Goal: Find specific page/section: Find specific page/section

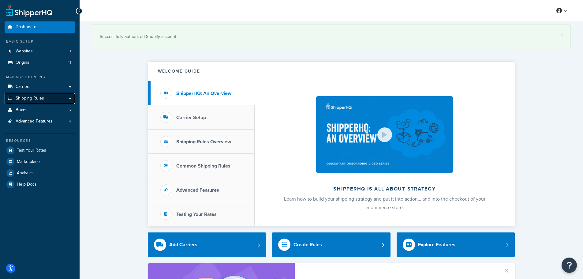
click at [32, 96] on span "Shipping Rules" at bounding box center [30, 98] width 28 height 5
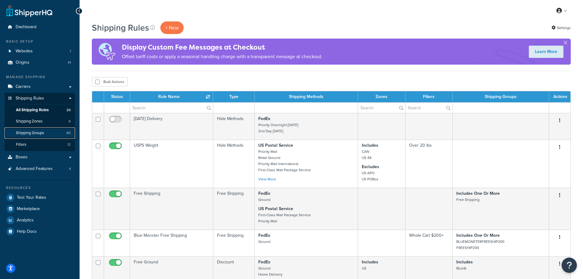
click at [40, 132] on span "Shipping Groups" at bounding box center [30, 132] width 28 height 5
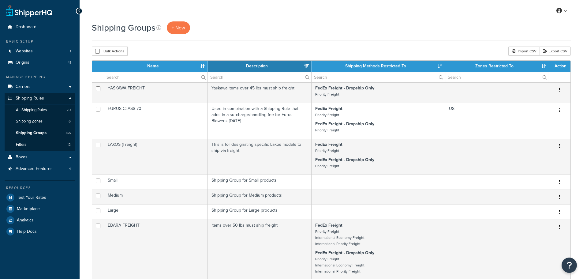
select select "15"
click at [156, 76] on input "text" at bounding box center [155, 77] width 103 height 10
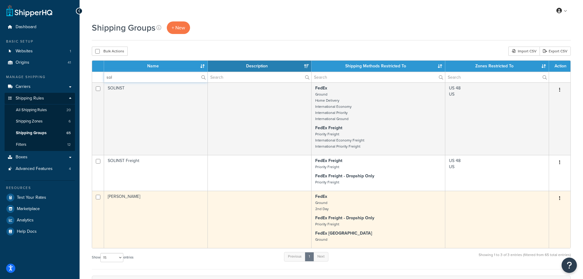
type input "sol"
drag, startPoint x: 141, startPoint y: 199, endPoint x: 108, endPoint y: 196, distance: 32.5
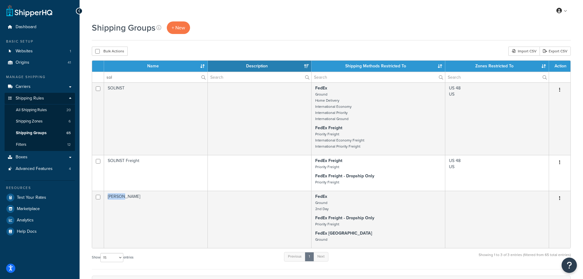
copy td "SOLBERG"
click at [40, 68] on link "Origins 41" at bounding box center [40, 62] width 70 height 11
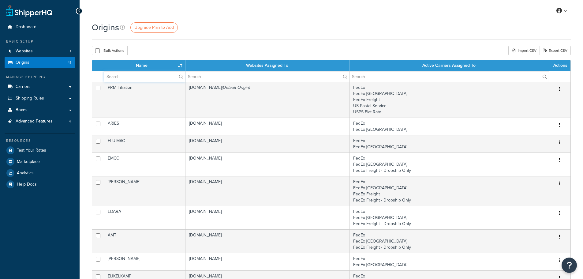
click at [134, 79] on input "text" at bounding box center [144, 76] width 81 height 10
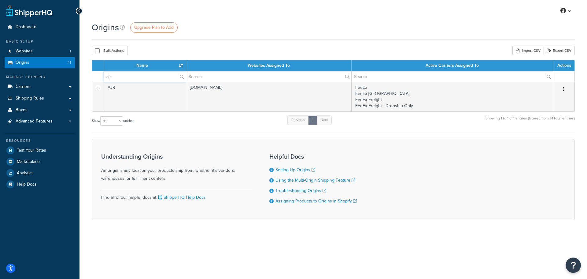
type input "ajr"
click at [31, 86] on link "Carriers" at bounding box center [40, 86] width 70 height 11
